Goal: Task Accomplishment & Management: Manage account settings

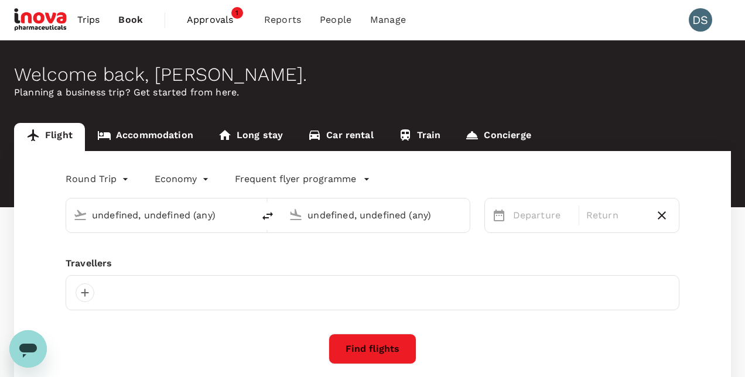
type input "[PERSON_NAME][GEOGRAPHIC_DATA][PERSON_NAME] (SYD)"
type input "[GEOGRAPHIC_DATA] ([PERSON_NAME])"
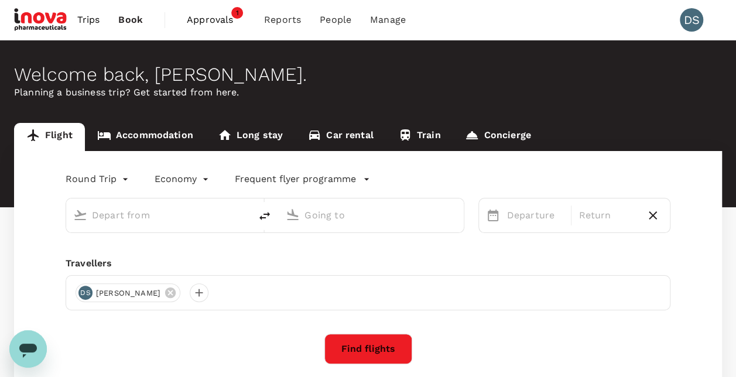
click at [224, 12] on span "Approvals 1" at bounding box center [216, 20] width 59 height 19
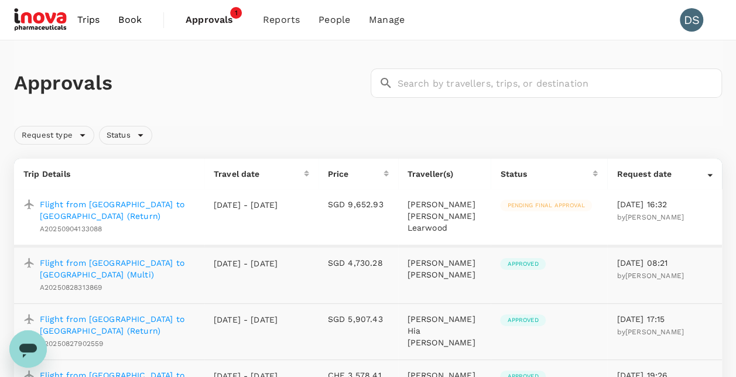
click at [107, 208] on p "Flight from [GEOGRAPHIC_DATA] to [GEOGRAPHIC_DATA] (Return)" at bounding box center [117, 210] width 155 height 23
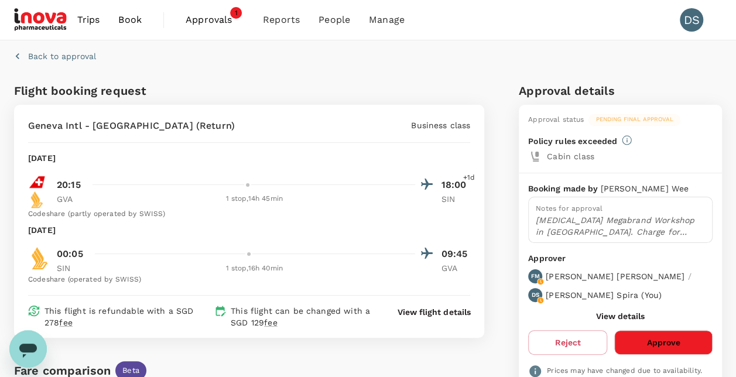
click at [445, 308] on p "View flight details" at bounding box center [434, 312] width 73 height 12
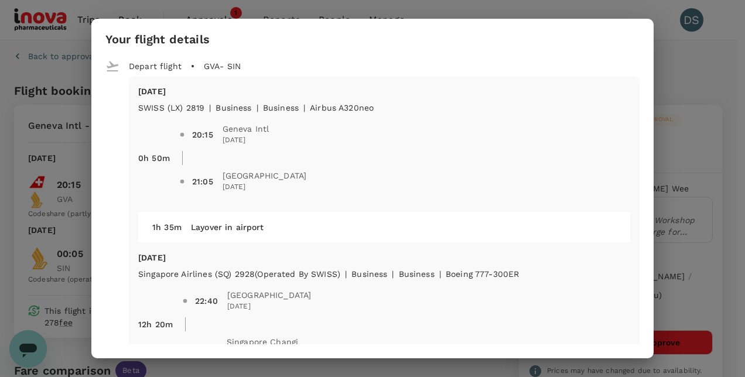
click at [712, 57] on div "Your flight details Depart flight GVA - SIN [DATE] SWISS (LX) 2819 | business |…" at bounding box center [372, 188] width 745 height 377
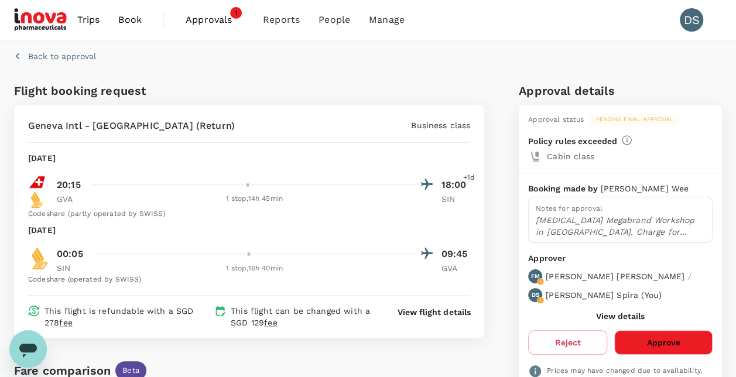
click at [678, 330] on button "Approve" at bounding box center [663, 342] width 98 height 25
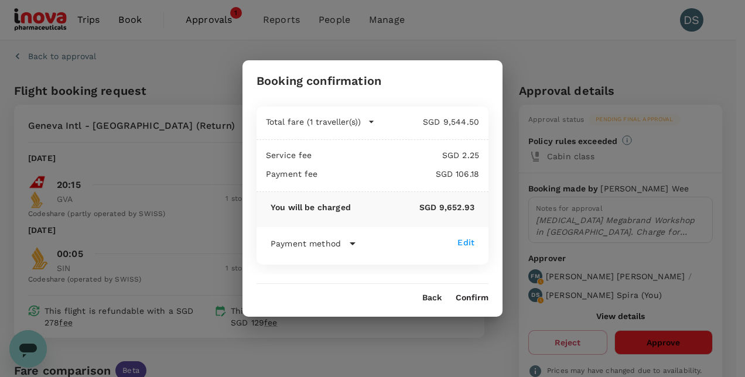
click at [475, 298] on button "Confirm" at bounding box center [472, 297] width 33 height 9
